Goal: Information Seeking & Learning: Find specific fact

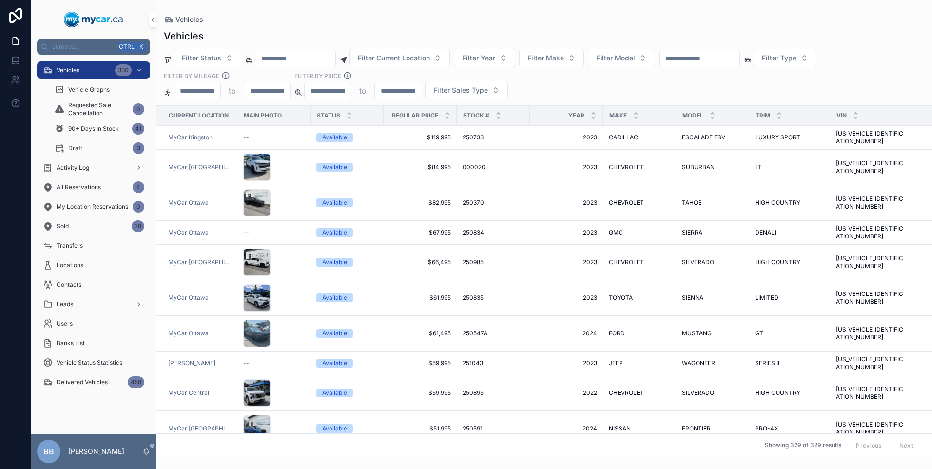
click at [363, 18] on div "Vehicles" at bounding box center [544, 20] width 760 height 8
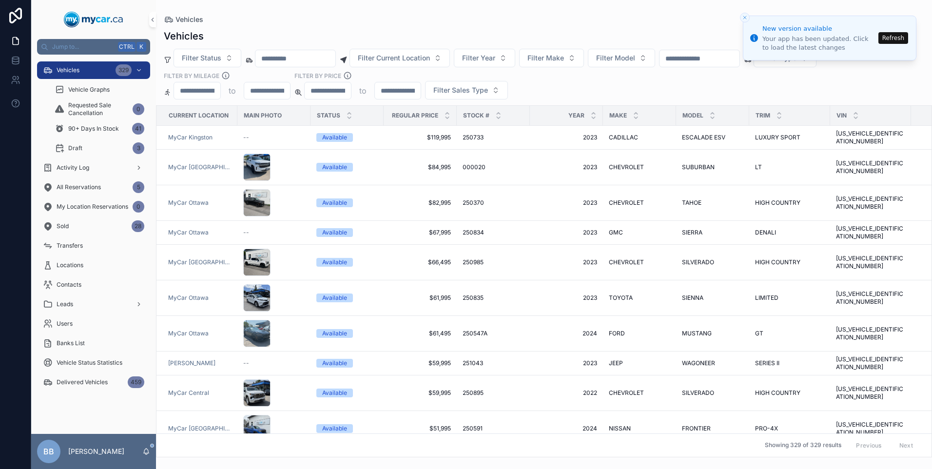
click at [619, 24] on div "Vehicles Filter Status Filter Current Location Filter Year Filter Make Filter M…" at bounding box center [544, 240] width 776 height 434
click at [734, 61] on input "scrollable content" at bounding box center [699, 59] width 80 height 14
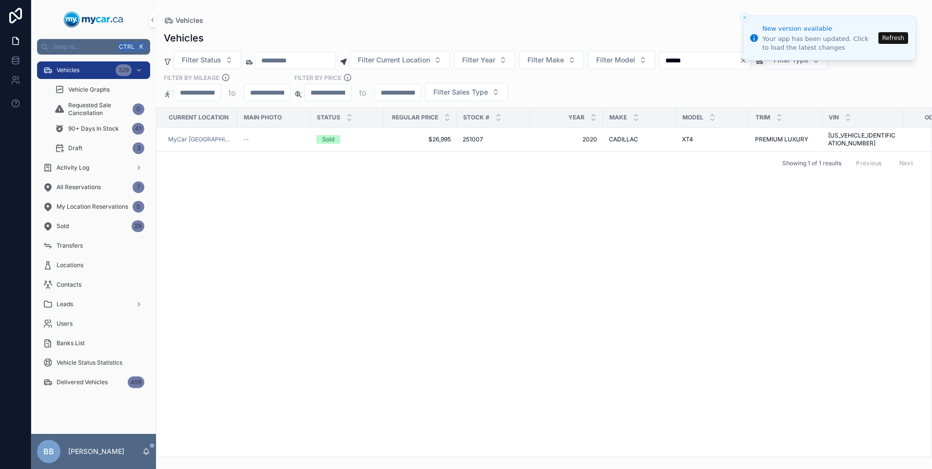
type input "******"
click at [891, 38] on button "Refresh" at bounding box center [893, 38] width 30 height 12
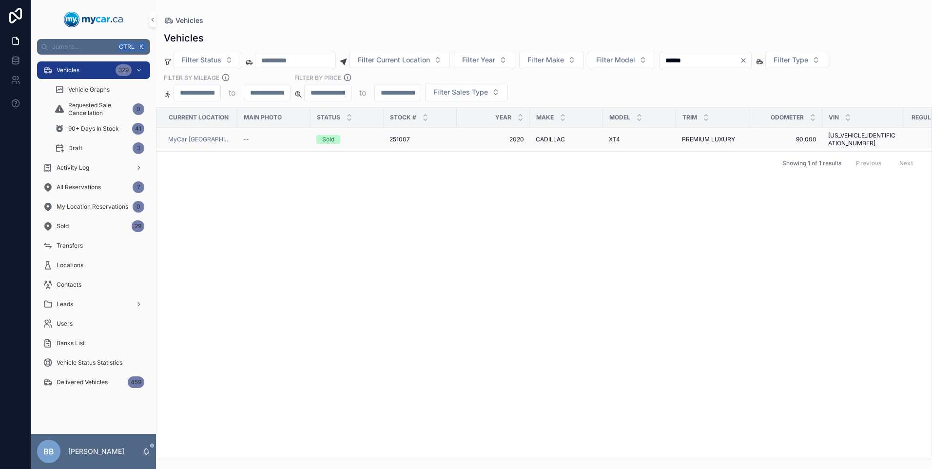
click at [553, 136] on span "CADILLAC" at bounding box center [550, 140] width 29 height 8
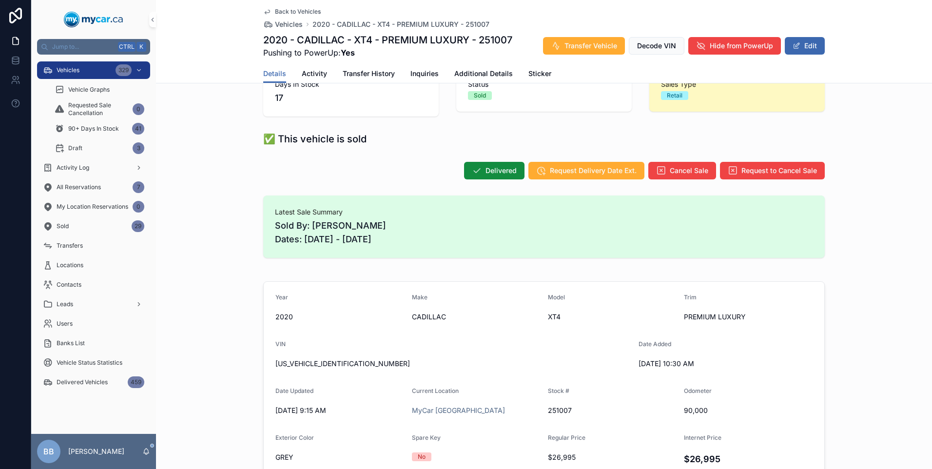
scroll to position [49, 0]
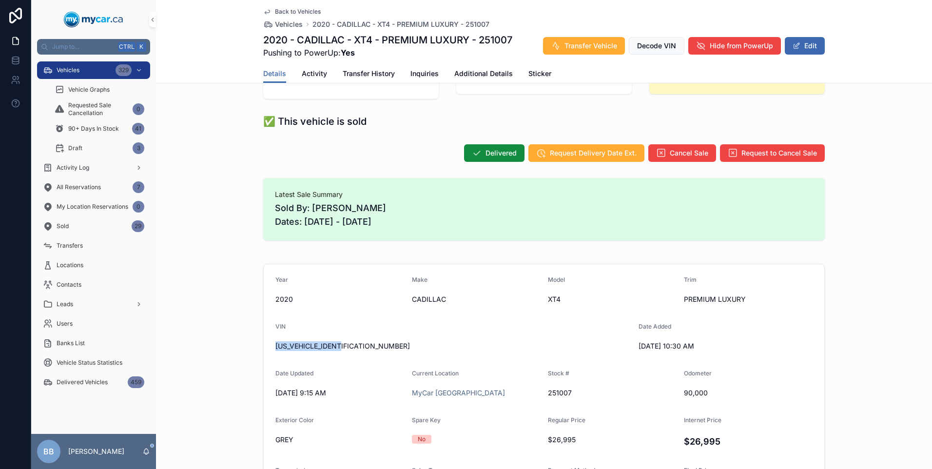
drag, startPoint x: 272, startPoint y: 346, endPoint x: 348, endPoint y: 347, distance: 75.6
click at [348, 347] on form "Year [DATE] Make CADILLAC Model XT4 Trim PREMIUM LUXURY VIN [US_VEHICLE_IDENTIF…" at bounding box center [544, 410] width 561 height 292
drag, startPoint x: 348, startPoint y: 347, endPoint x: 330, endPoint y: 346, distance: 17.6
copy span "[US_VEHICLE_IDENTIFICATION_NUMBER]"
